Goal: Task Accomplishment & Management: Manage account settings

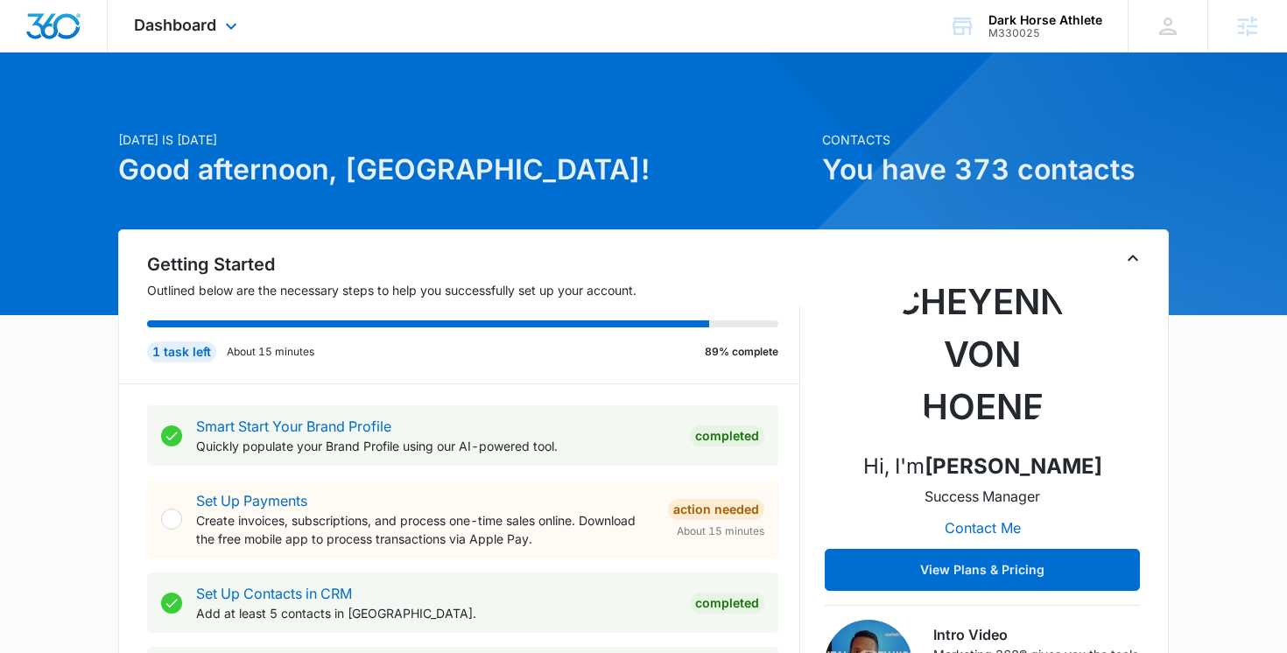
click at [236, 10] on div "Dashboard Apps Reputation Websites Forms CRM Email Social Shop Payments POS Con…" at bounding box center [188, 26] width 160 height 52
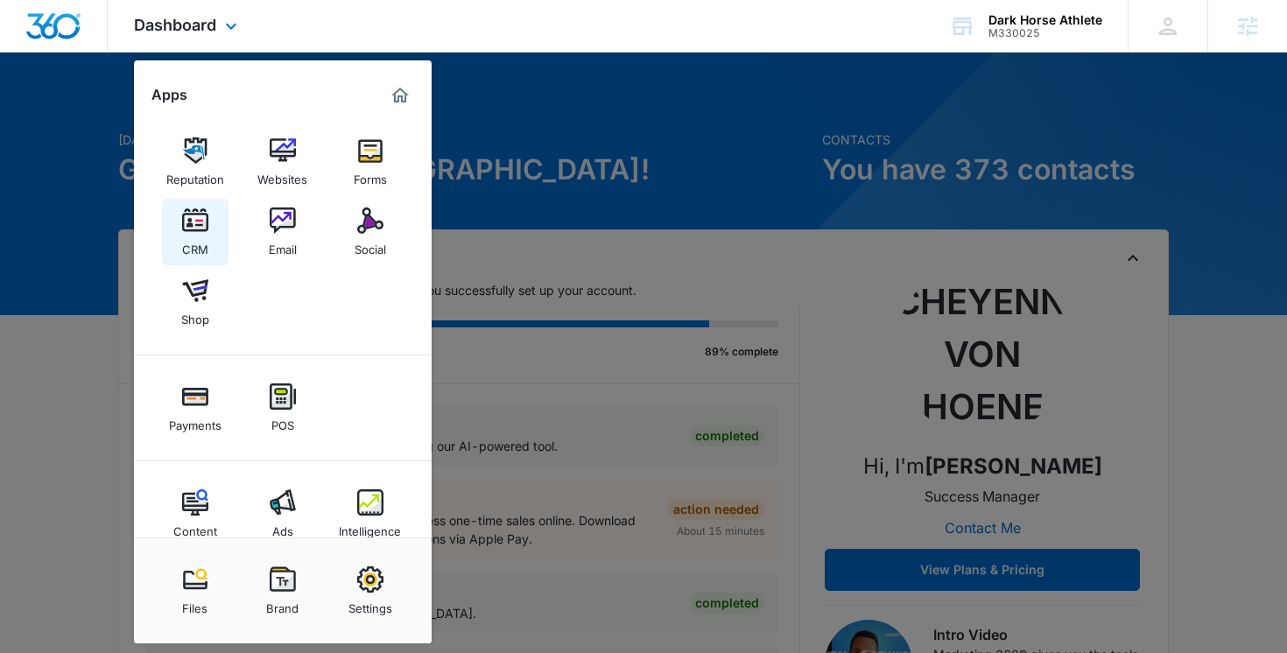
click at [198, 222] on img at bounding box center [195, 220] width 26 height 26
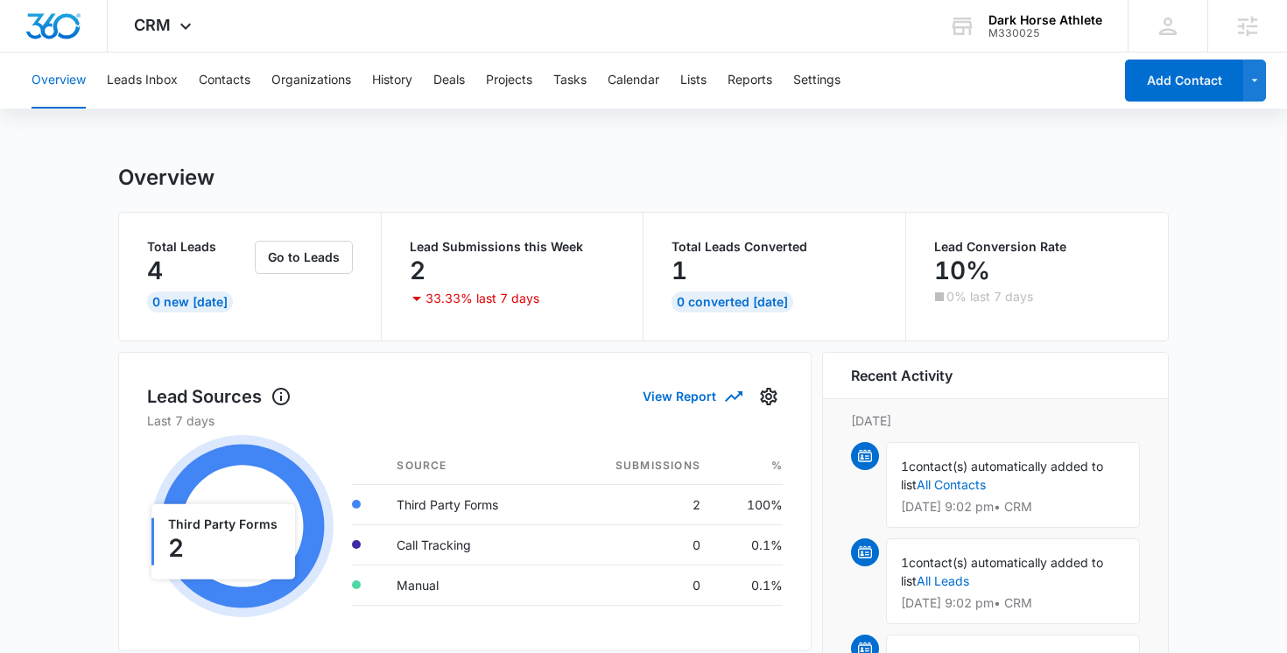
click at [254, 448] on icon at bounding box center [242, 527] width 164 height 164
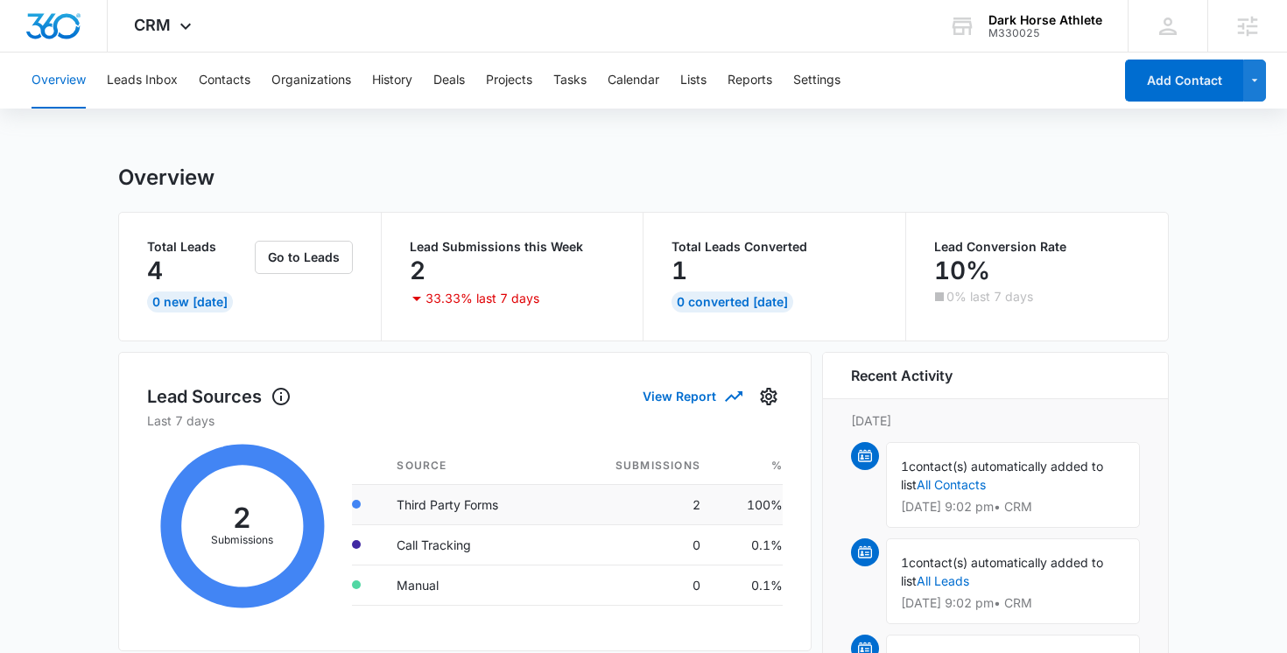
click at [430, 504] on td "Third Party Forms" at bounding box center [471, 504] width 177 height 40
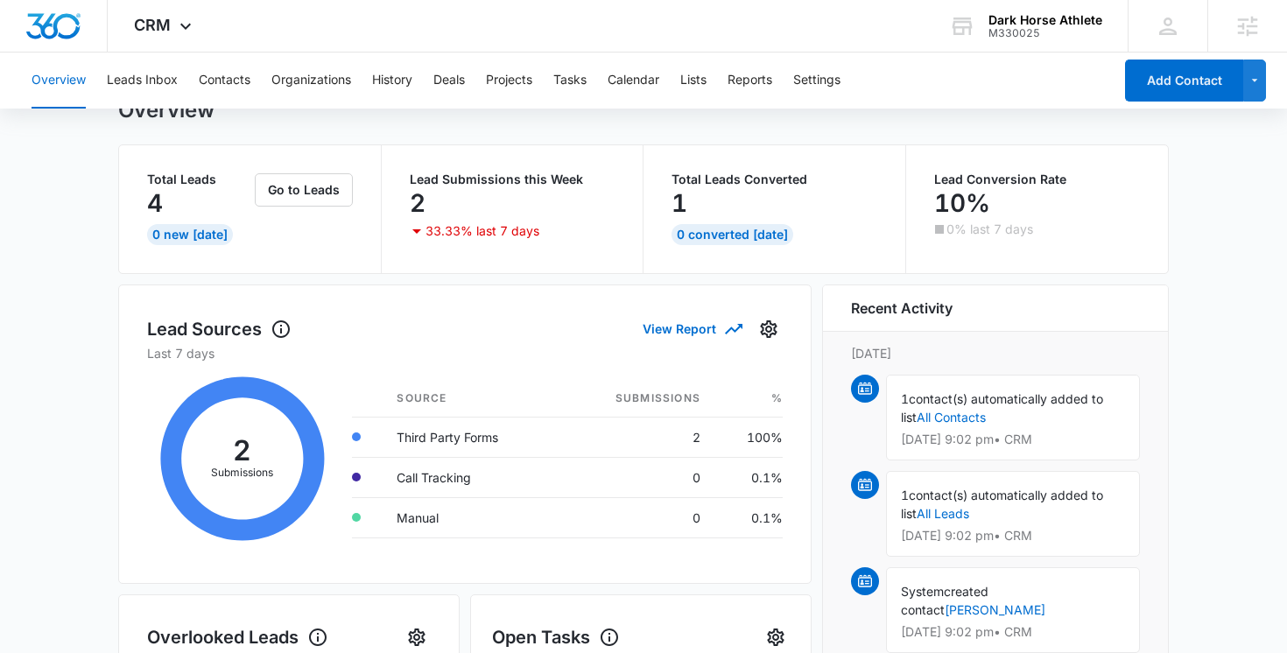
scroll to position [65, 0]
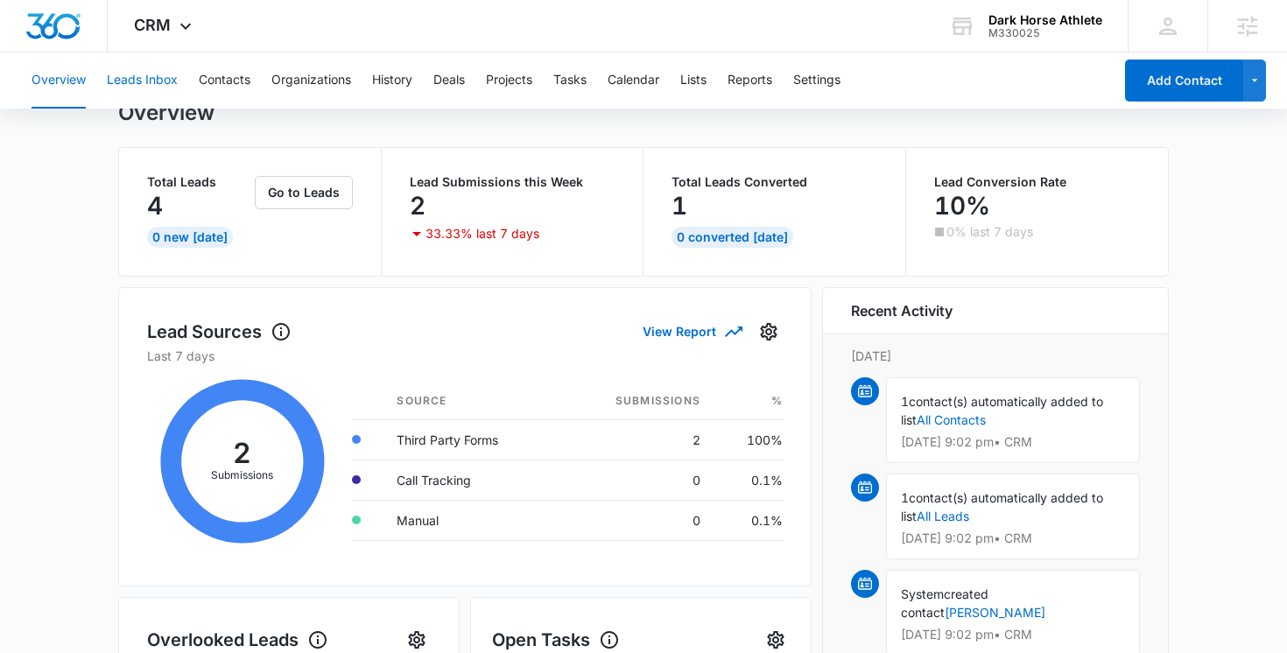
click at [168, 74] on button "Leads Inbox" at bounding box center [142, 81] width 71 height 56
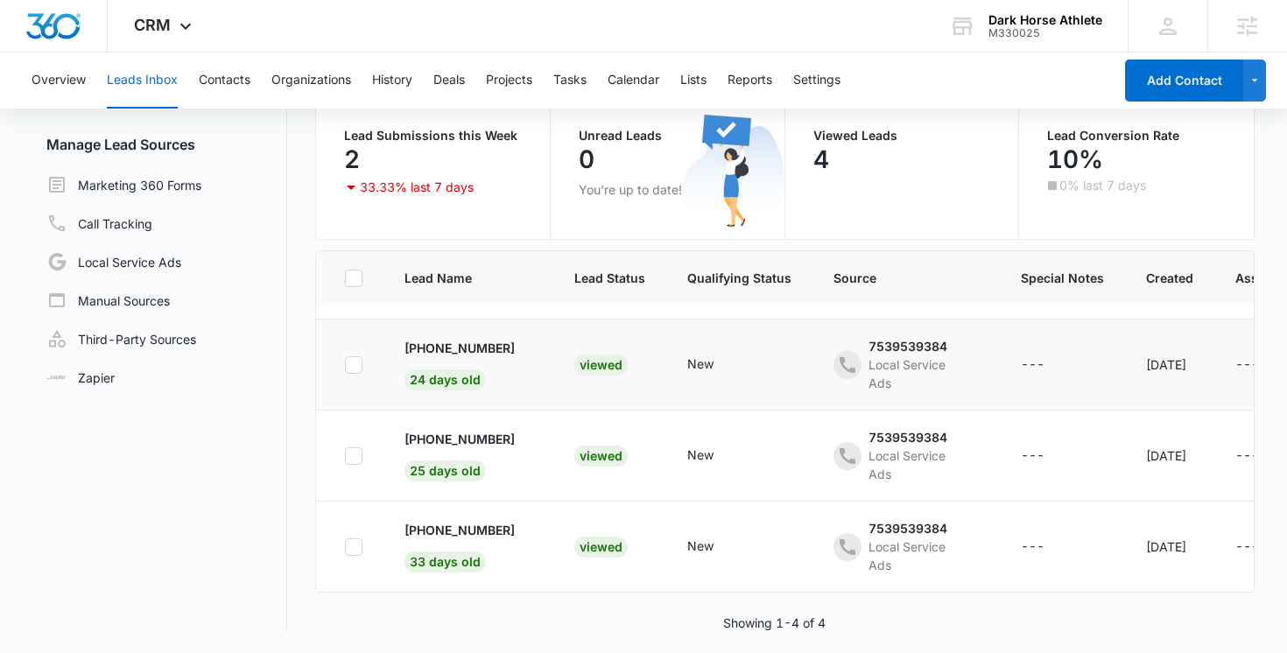
scroll to position [77, 0]
click at [180, 334] on link "Third-Party Sources" at bounding box center [121, 338] width 150 height 21
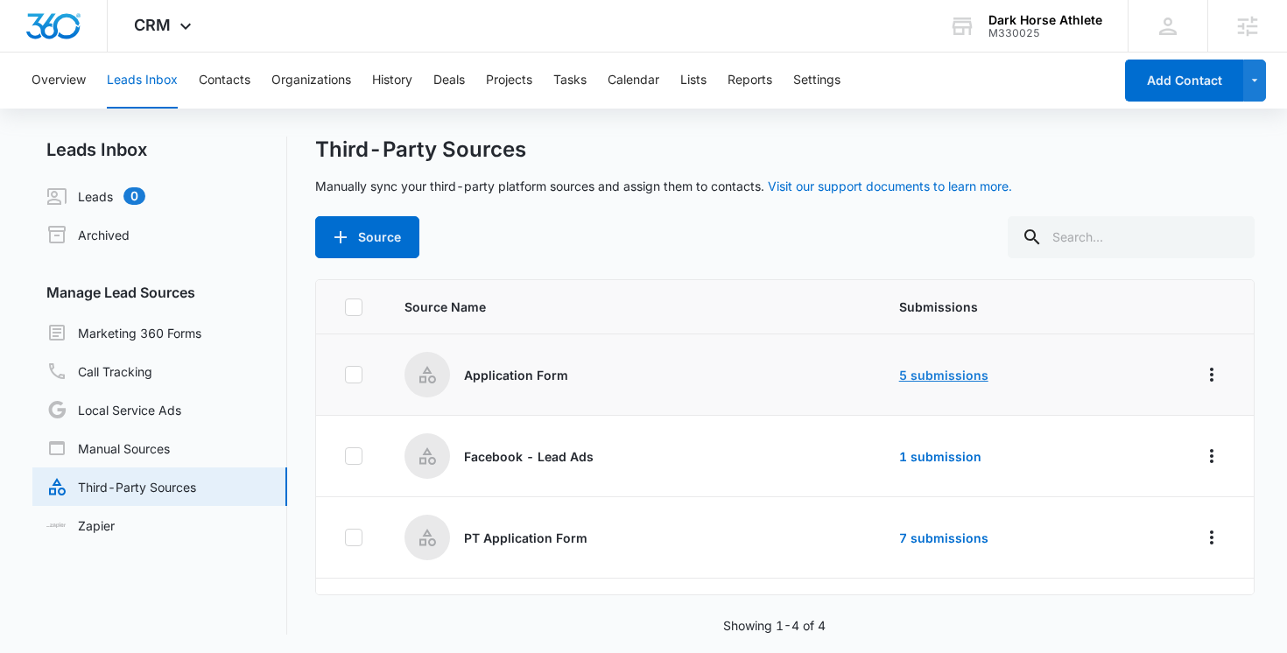
click at [928, 376] on link "5 submissions" at bounding box center [943, 375] width 89 height 15
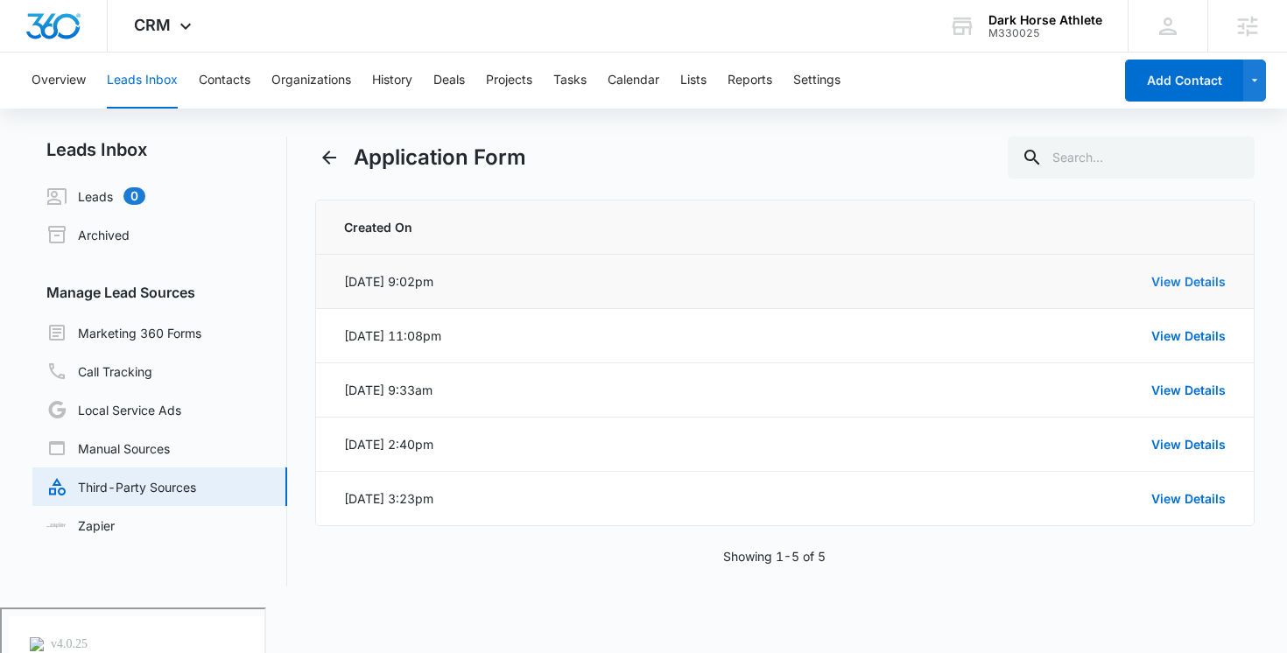
click at [1181, 282] on link "View Details" at bounding box center [1188, 281] width 74 height 15
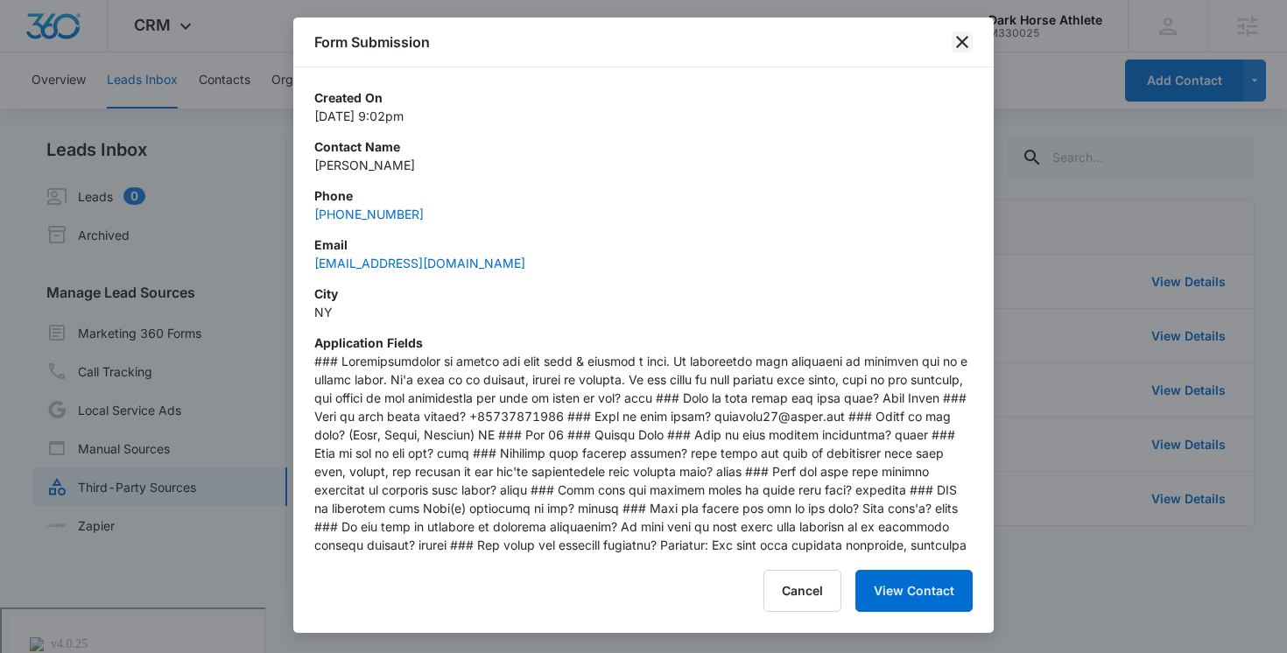
click at [960, 38] on icon "close" at bounding box center [962, 42] width 21 height 21
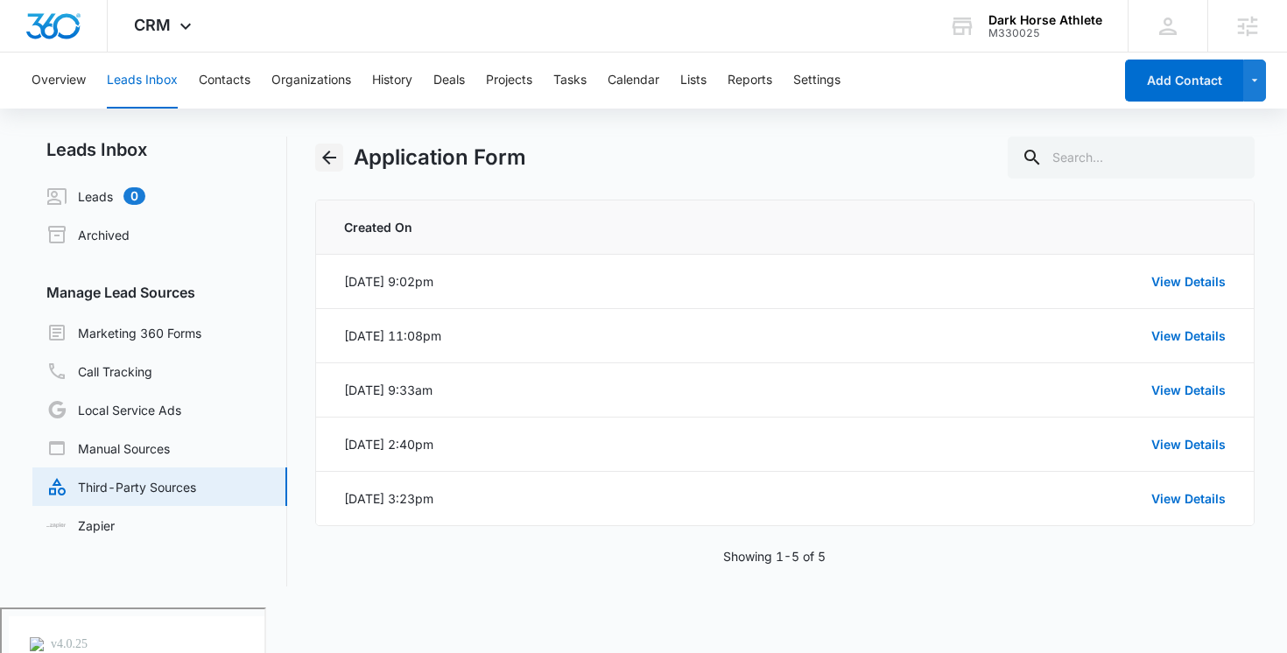
click at [322, 160] on icon "Back" at bounding box center [329, 157] width 21 height 21
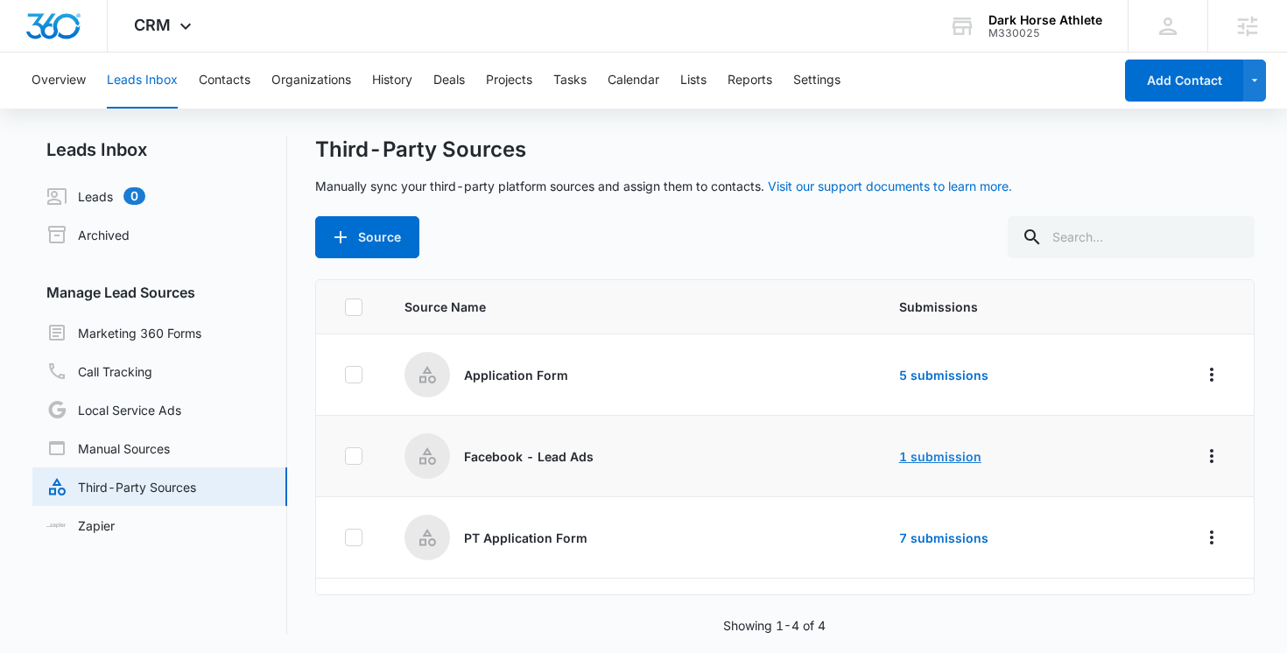
click at [946, 457] on link "1 submission" at bounding box center [940, 456] width 82 height 15
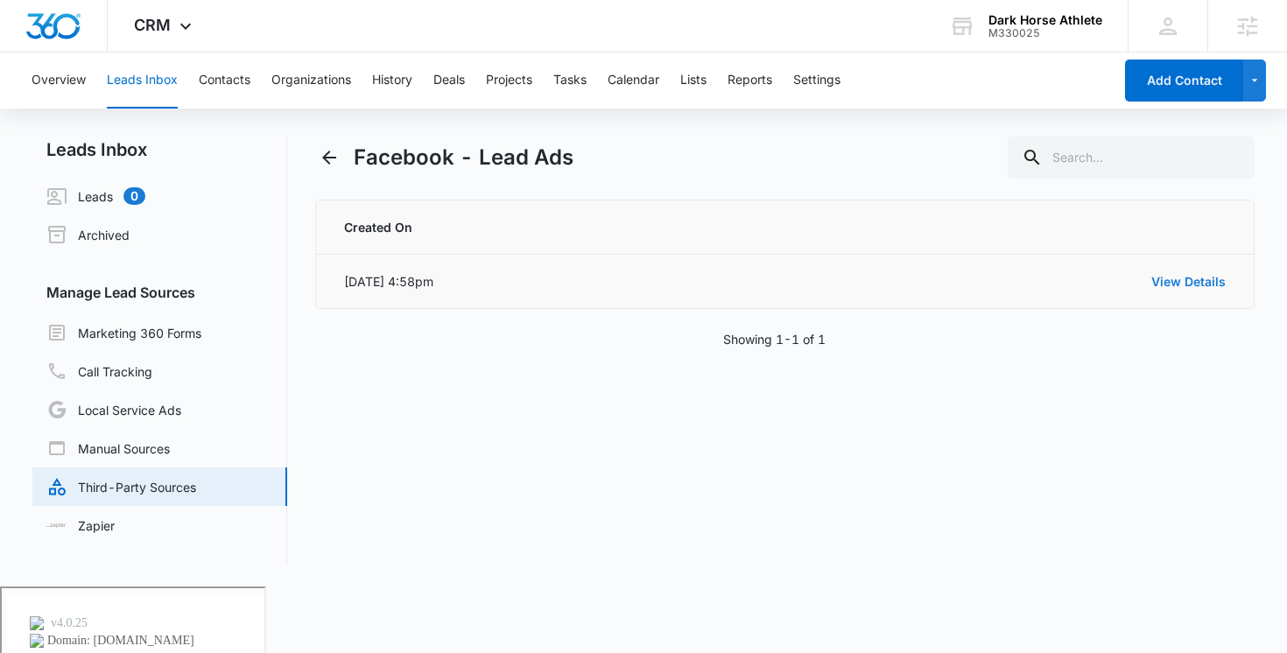
click at [1171, 275] on link "View Details" at bounding box center [1188, 281] width 74 height 15
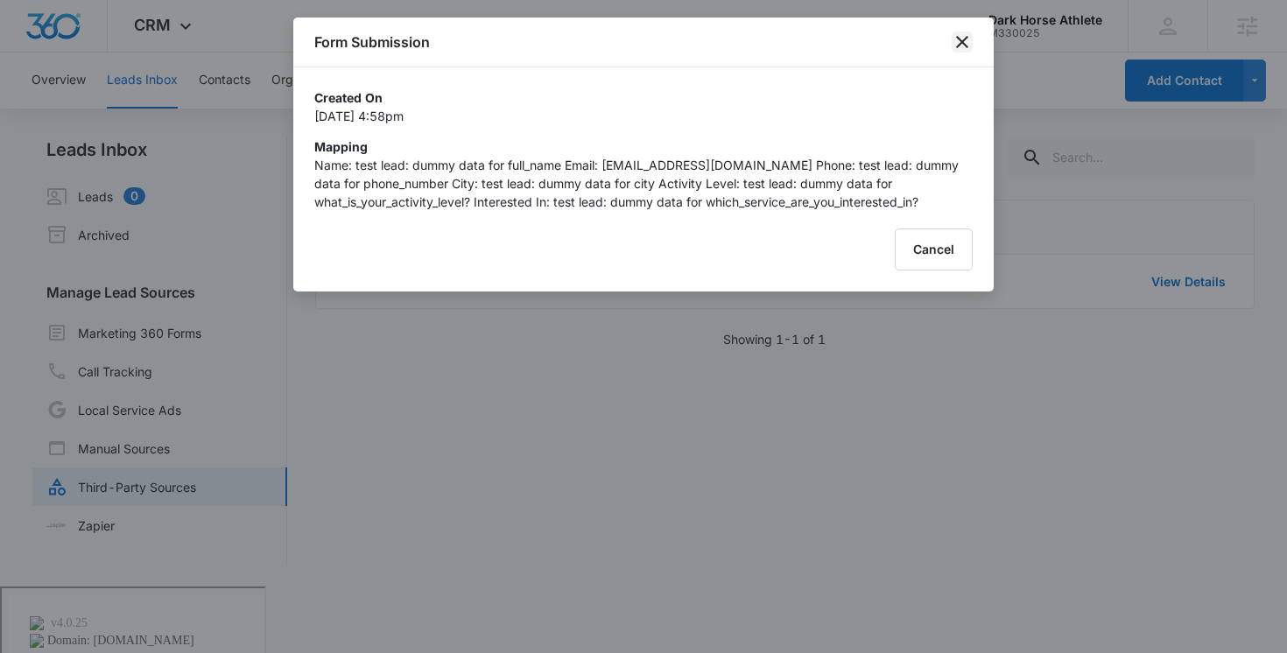
click at [954, 38] on icon "close" at bounding box center [962, 42] width 21 height 21
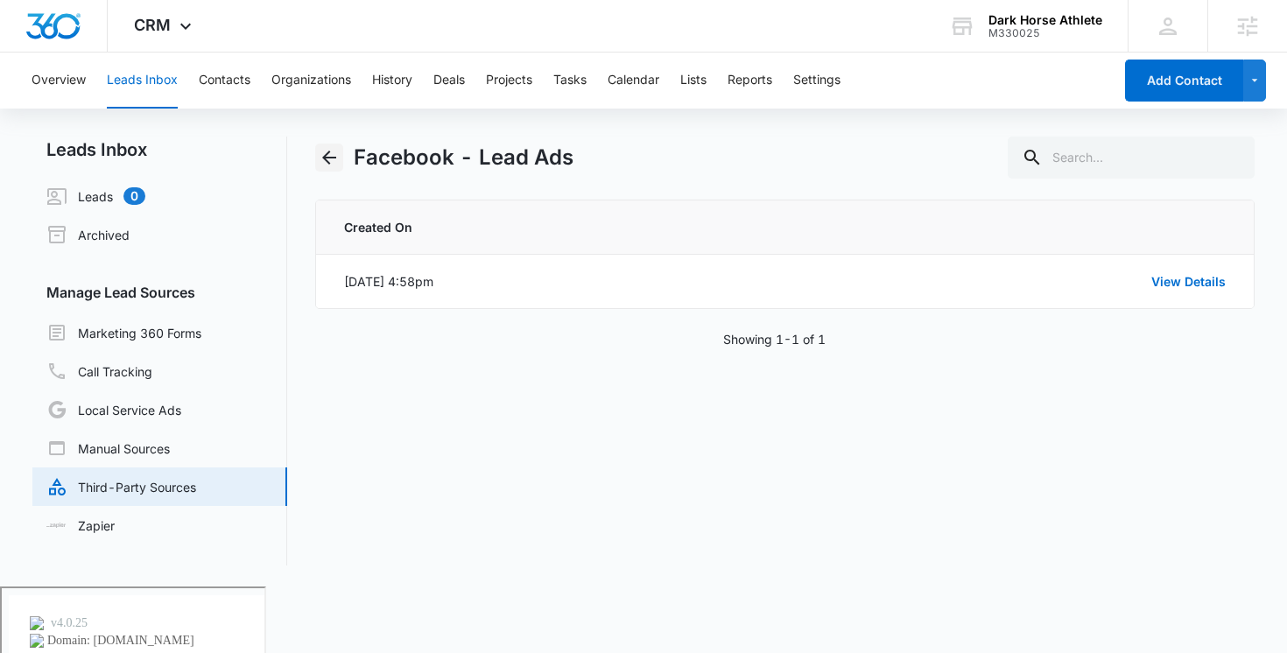
click at [327, 150] on icon "Back" at bounding box center [329, 157] width 21 height 21
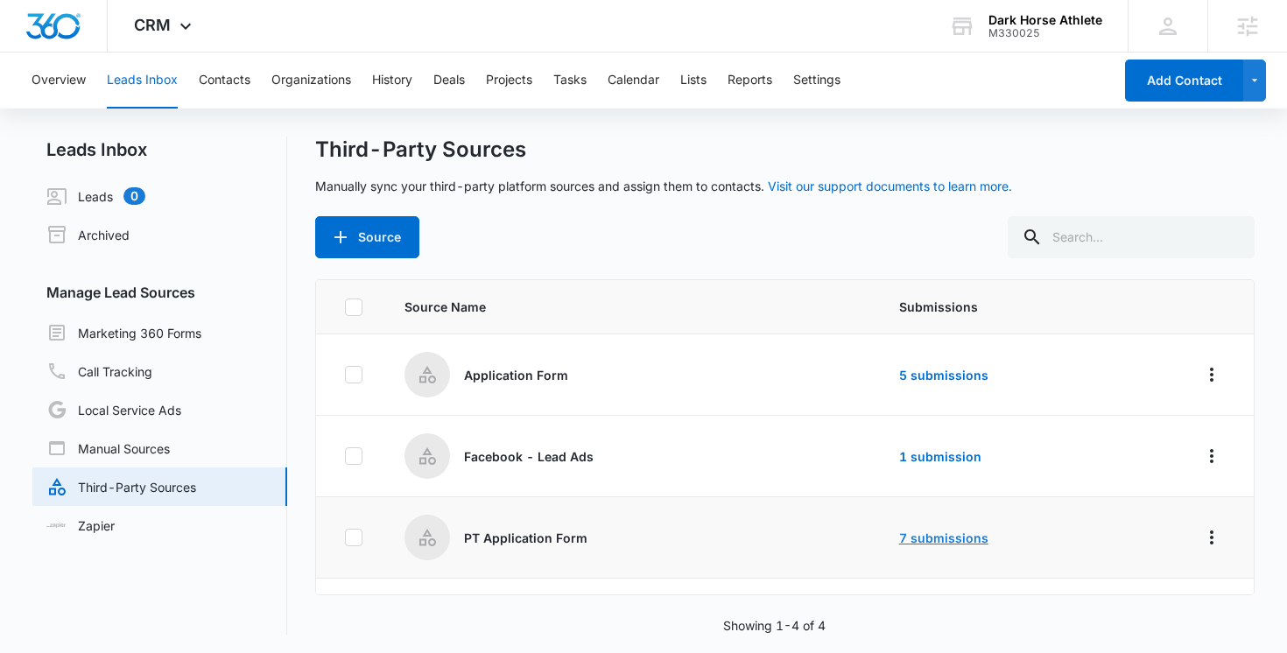
click at [931, 531] on link "7 submissions" at bounding box center [943, 538] width 89 height 15
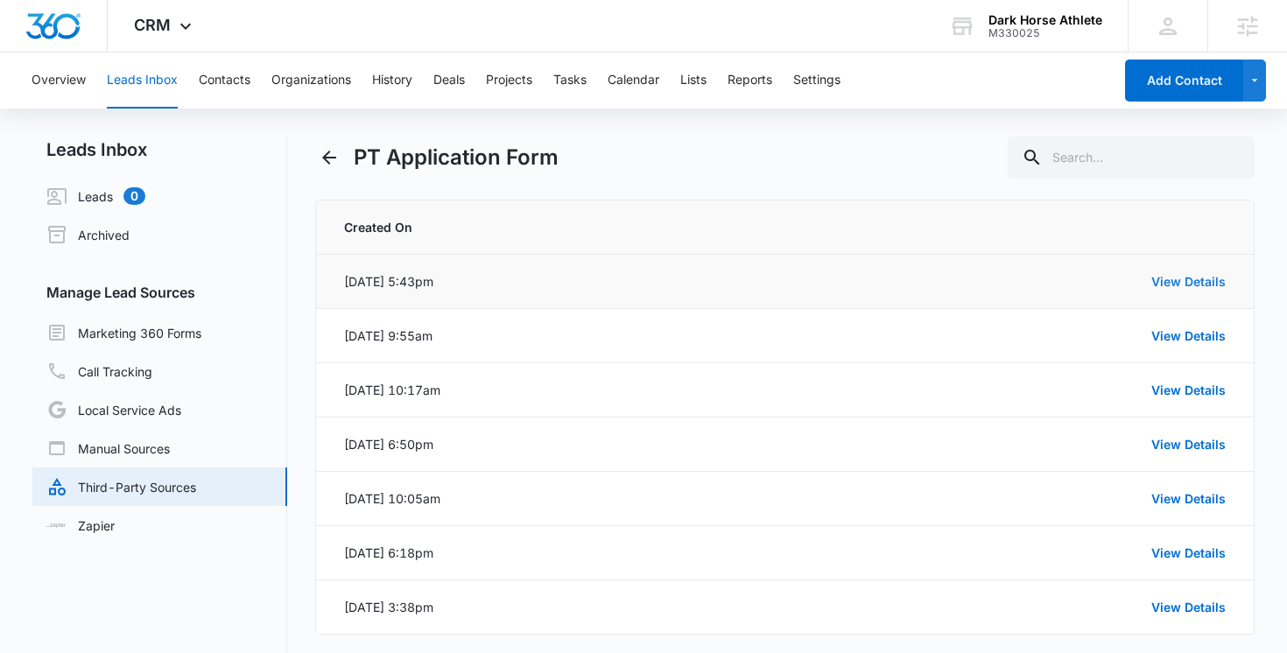
click at [1181, 277] on link "View Details" at bounding box center [1188, 281] width 74 height 15
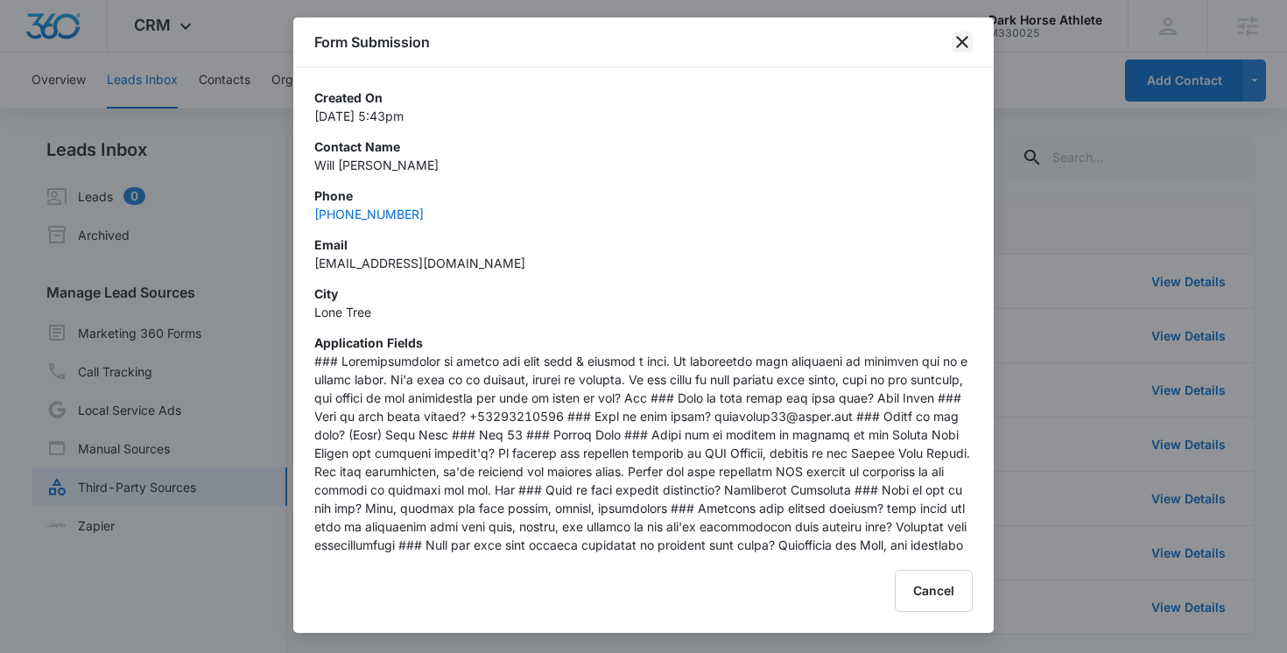
click at [959, 46] on icon "close" at bounding box center [962, 42] width 21 height 21
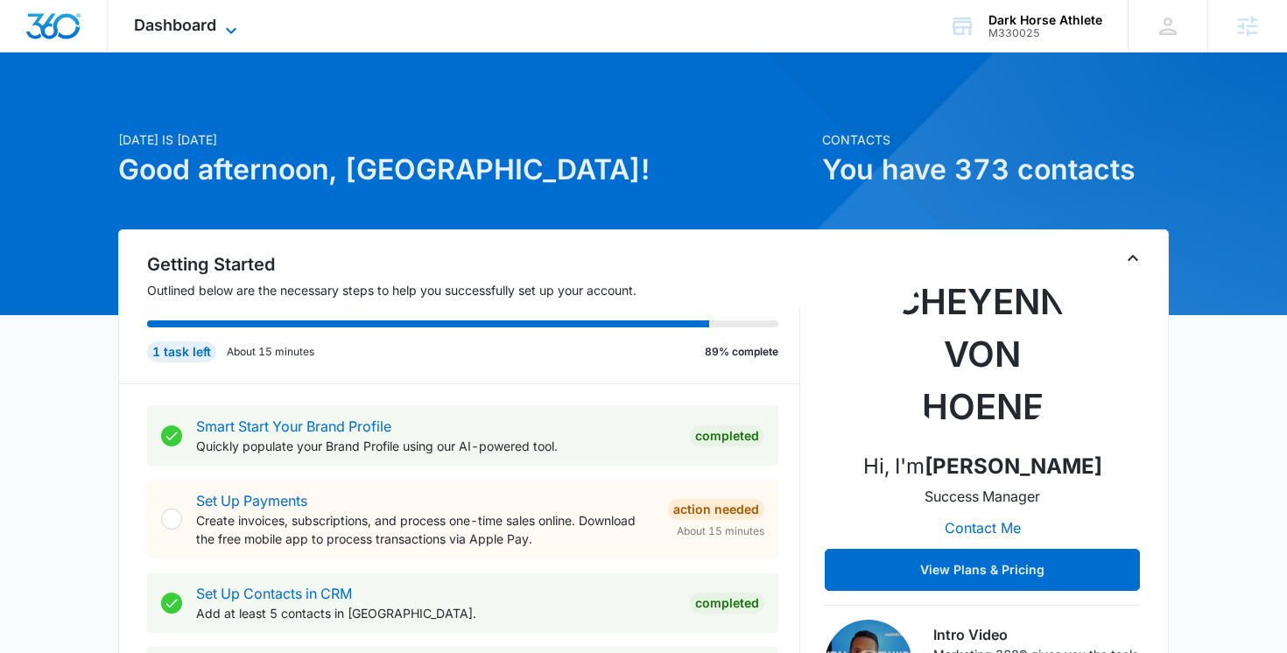
click at [229, 20] on icon at bounding box center [231, 30] width 21 height 21
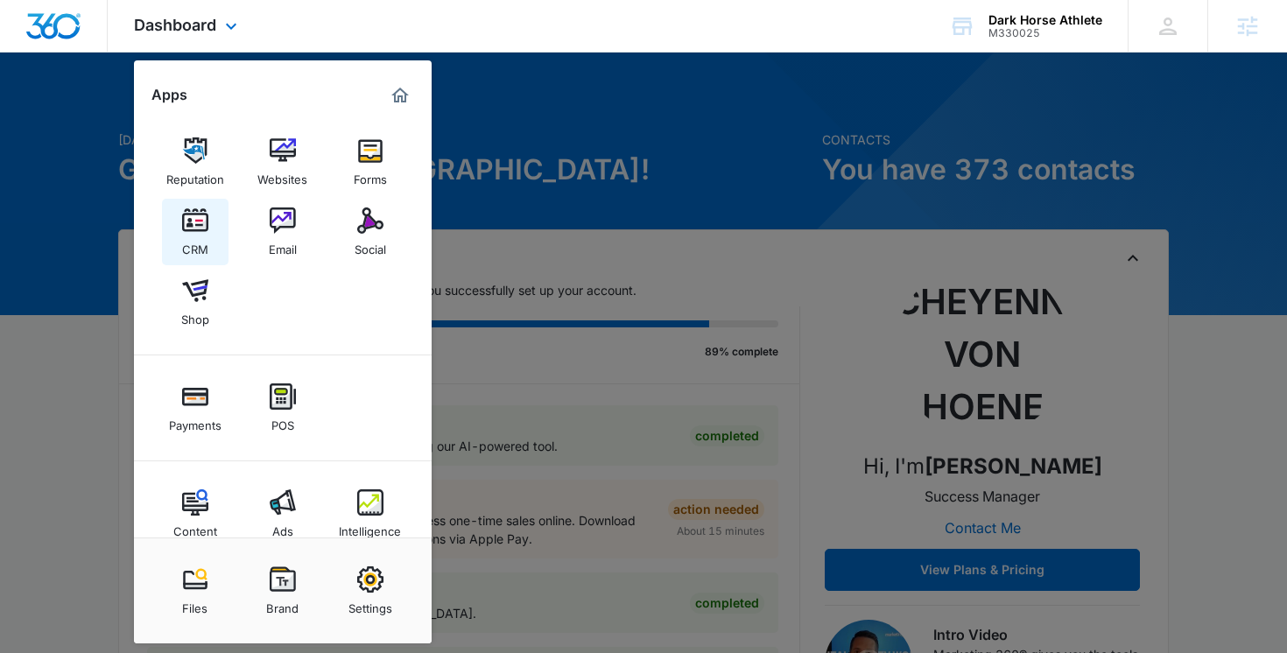
click at [200, 246] on div "CRM" at bounding box center [195, 245] width 26 height 23
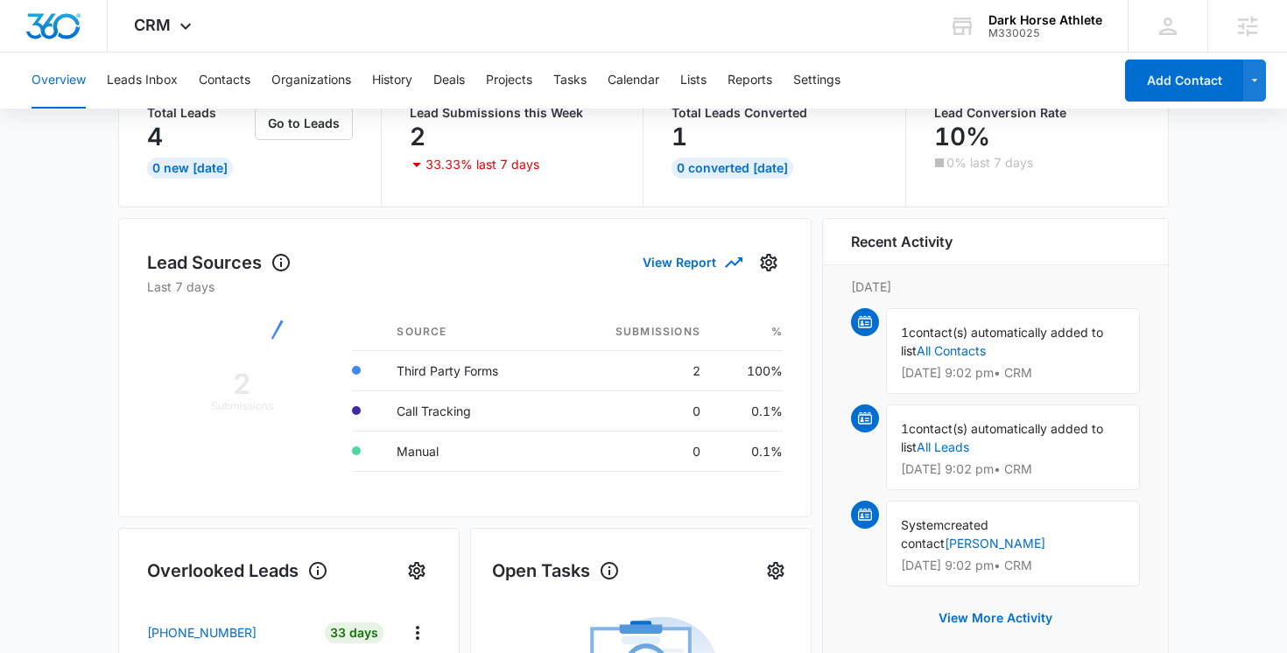
scroll to position [105, 0]
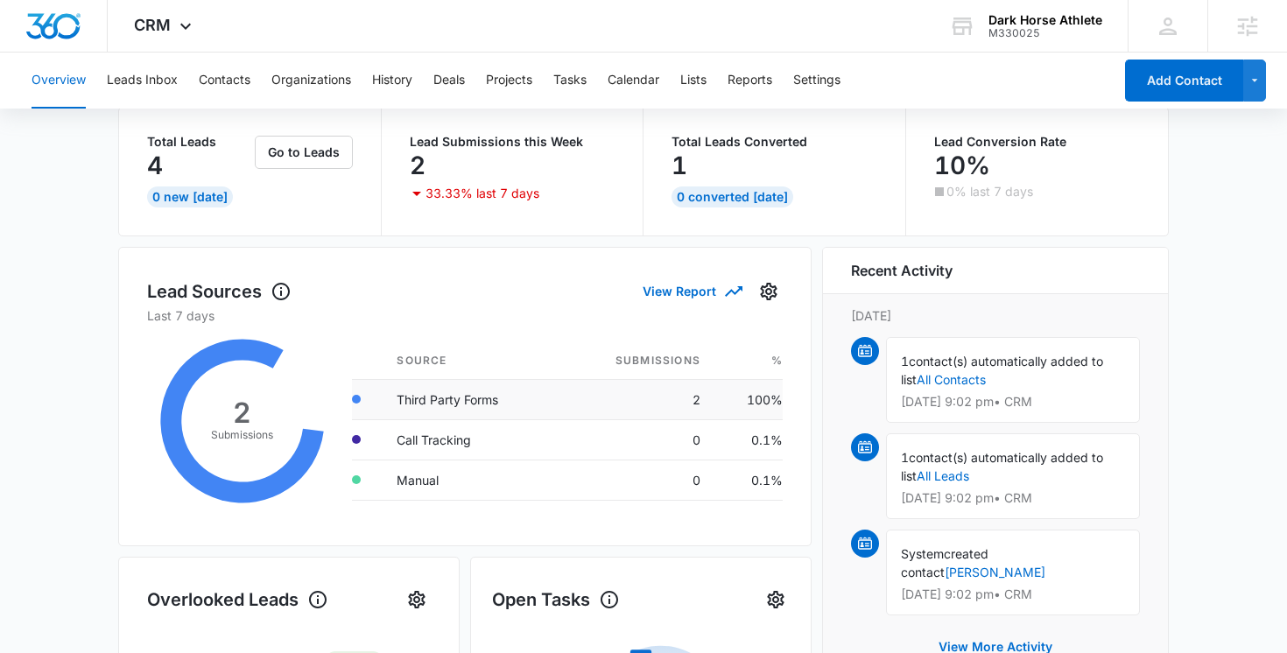
click at [427, 395] on td "Third Party Forms" at bounding box center [471, 399] width 177 height 40
click at [669, 391] on td "2" at bounding box center [637, 399] width 155 height 40
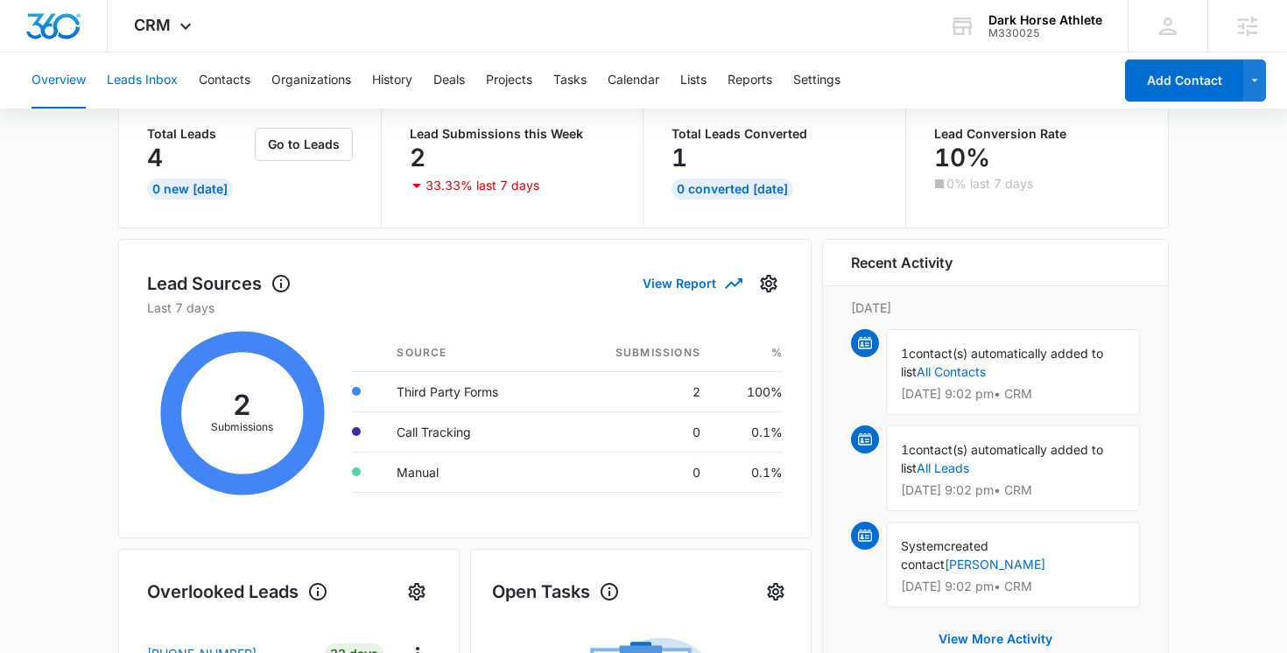
click at [136, 85] on button "Leads Inbox" at bounding box center [142, 81] width 71 height 56
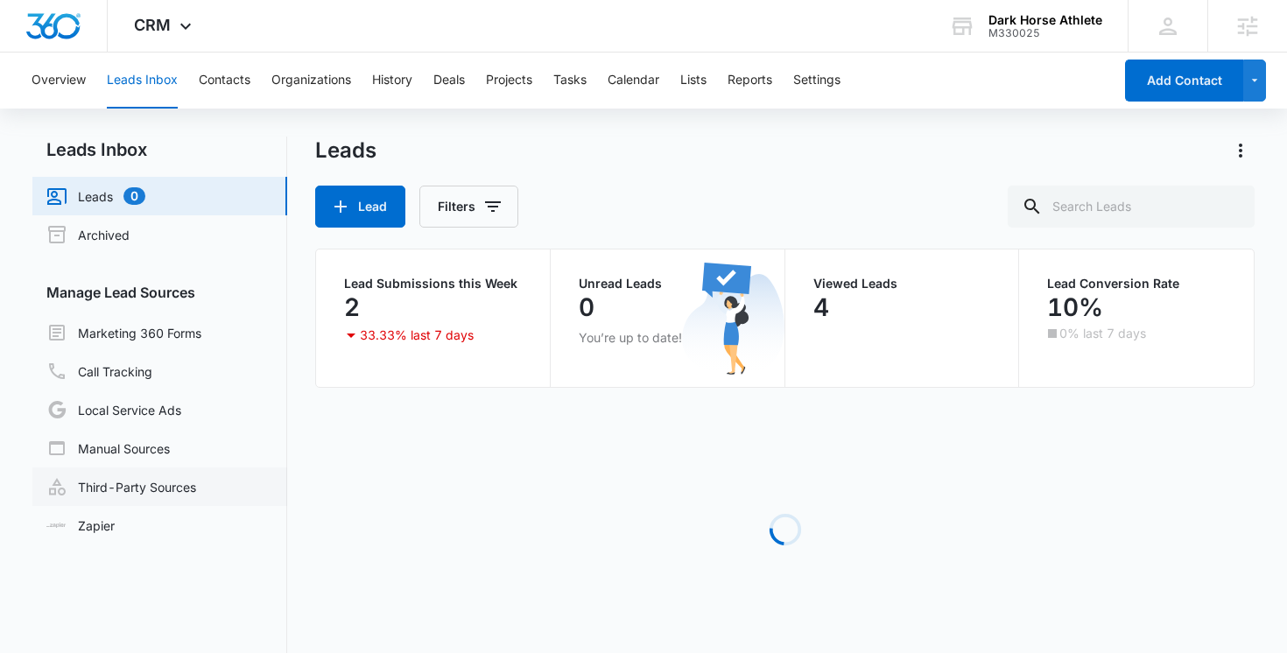
click at [161, 489] on link "Third-Party Sources" at bounding box center [121, 486] width 150 height 21
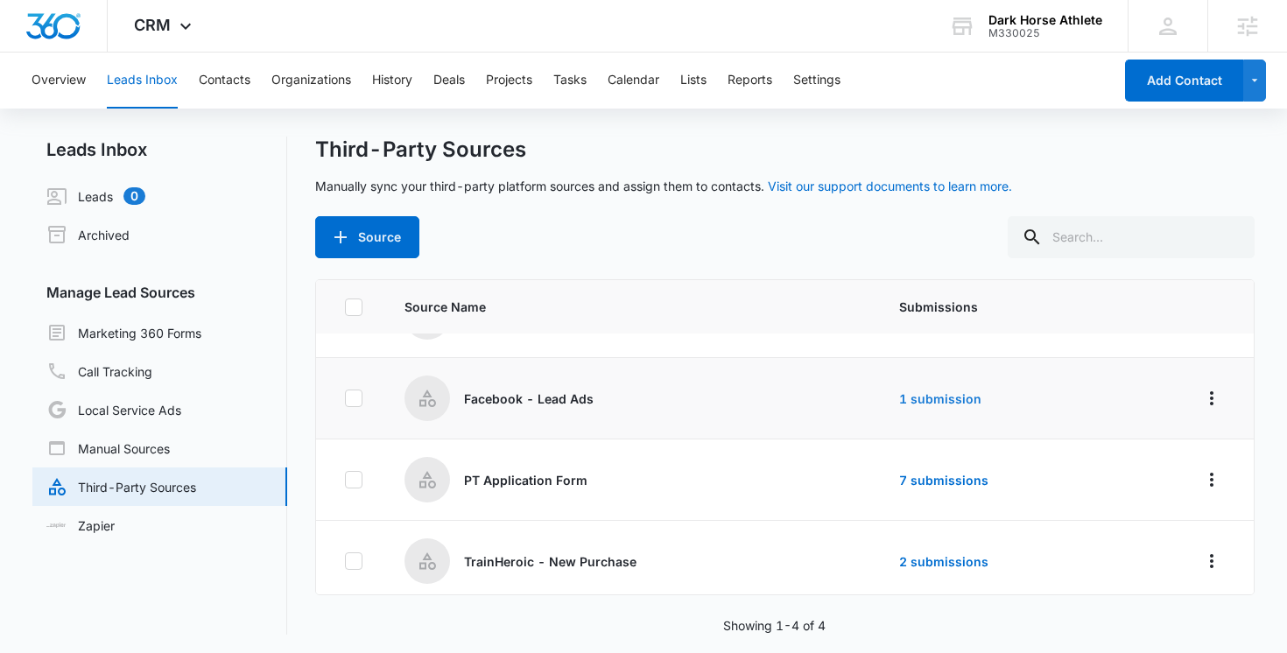
scroll to position [65, 0]
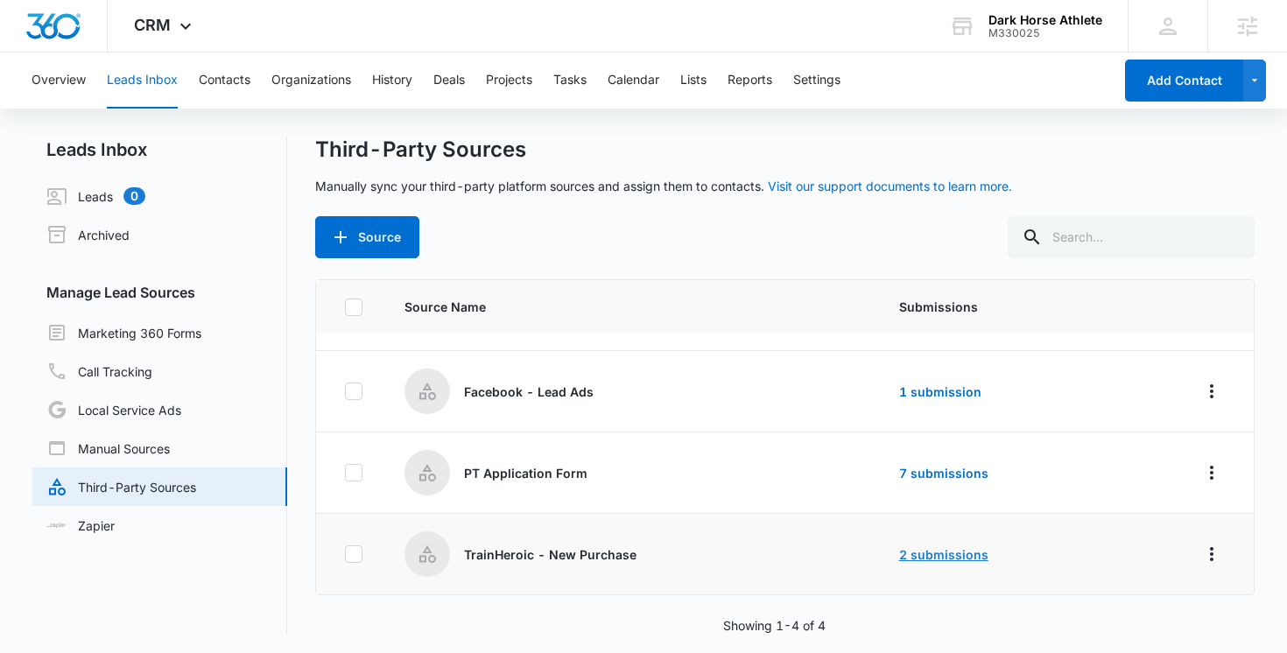
click at [952, 555] on link "2 submissions" at bounding box center [943, 554] width 89 height 15
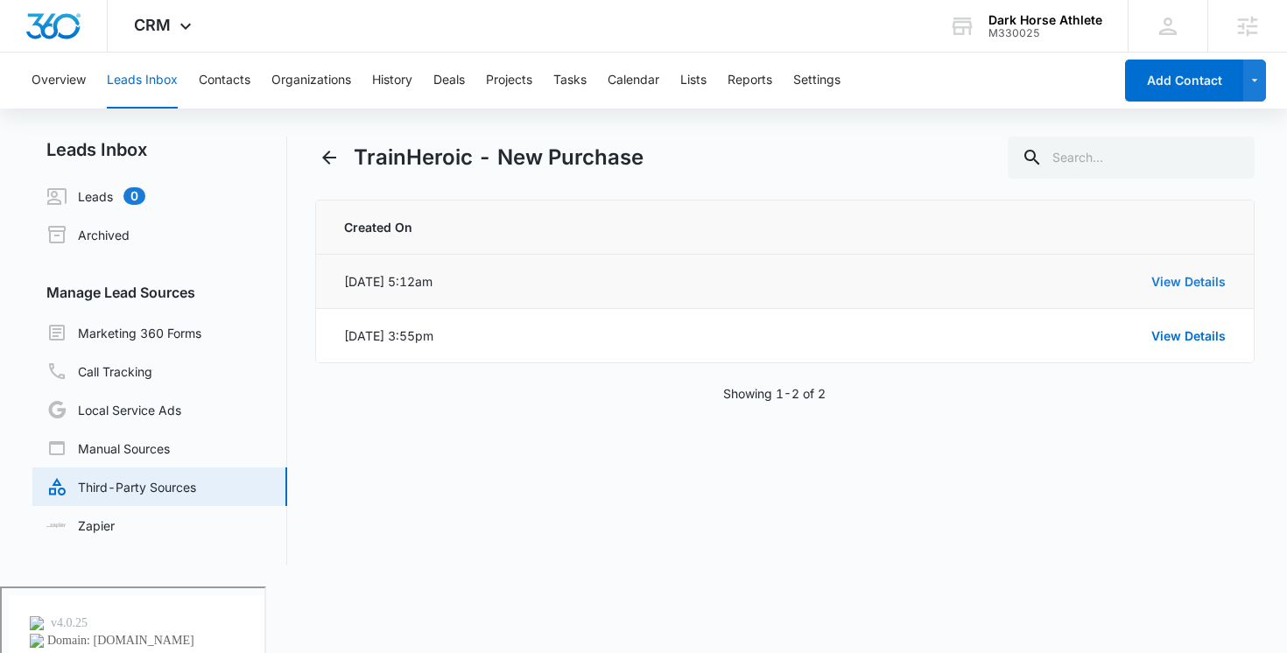
click at [1172, 278] on link "View Details" at bounding box center [1188, 281] width 74 height 15
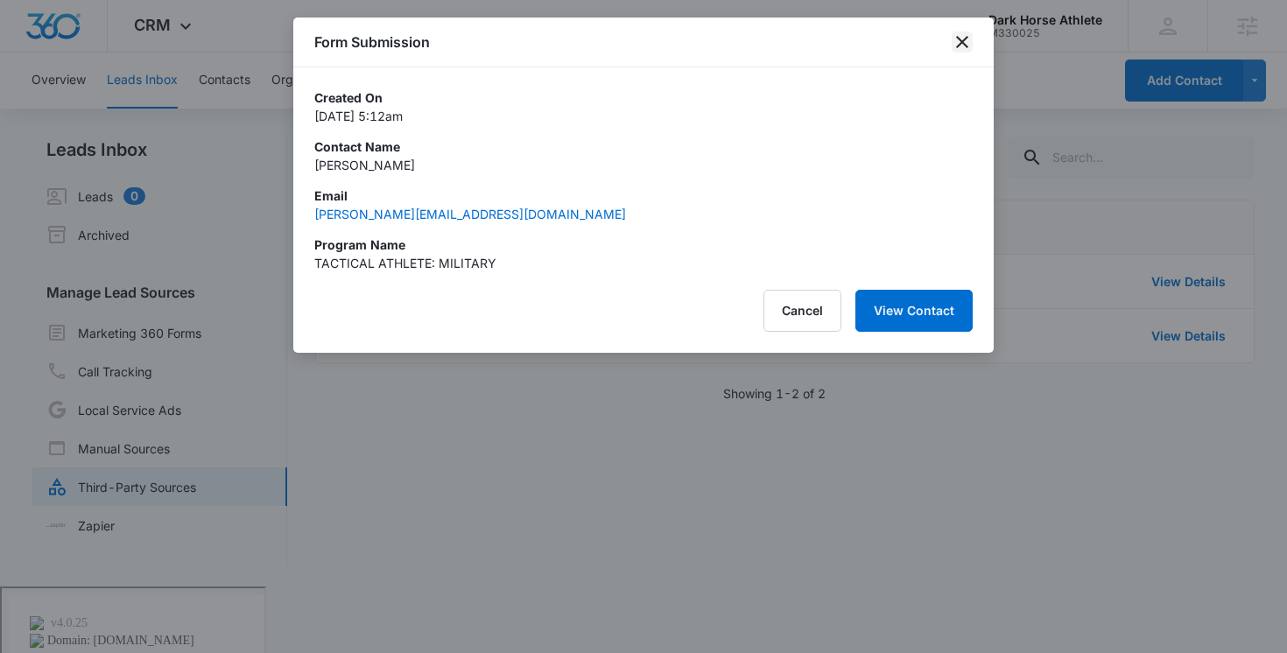
click at [967, 38] on icon "close" at bounding box center [962, 42] width 21 height 21
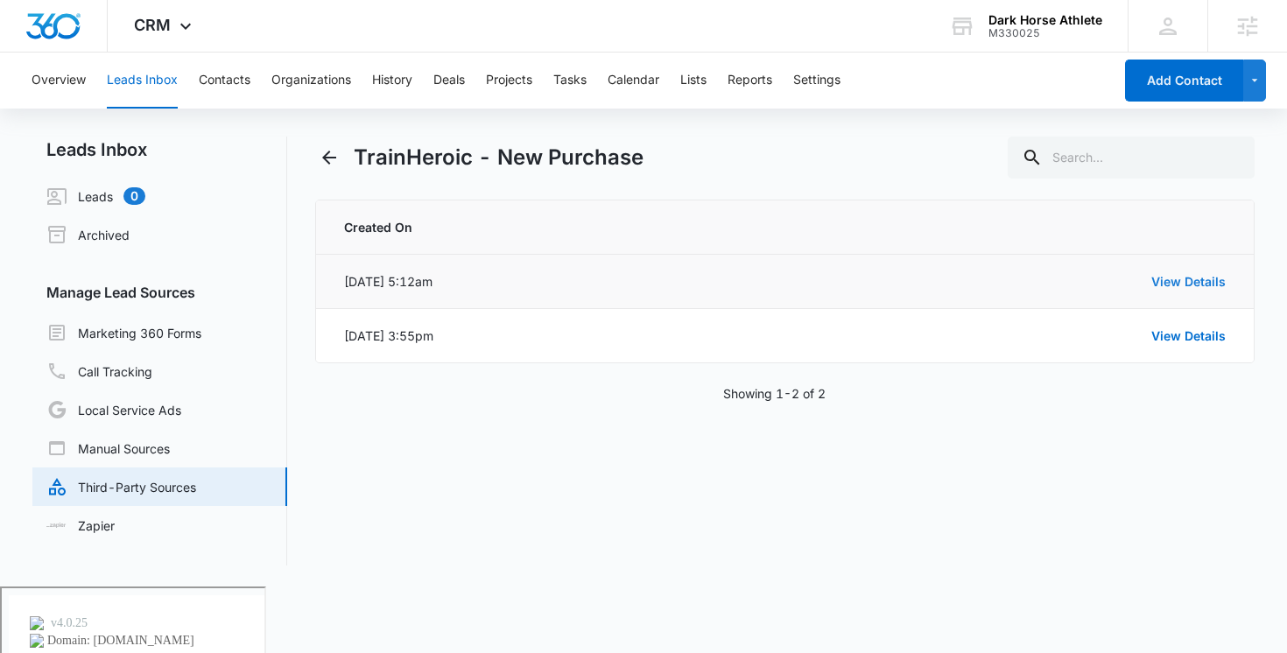
click at [1178, 284] on link "View Details" at bounding box center [1188, 281] width 74 height 15
